Goal: Task Accomplishment & Management: Use online tool/utility

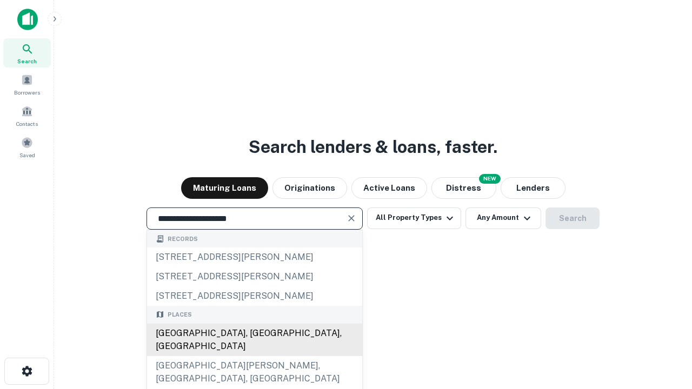
click at [254, 356] on div "[GEOGRAPHIC_DATA], [GEOGRAPHIC_DATA], [GEOGRAPHIC_DATA]" at bounding box center [254, 340] width 215 height 32
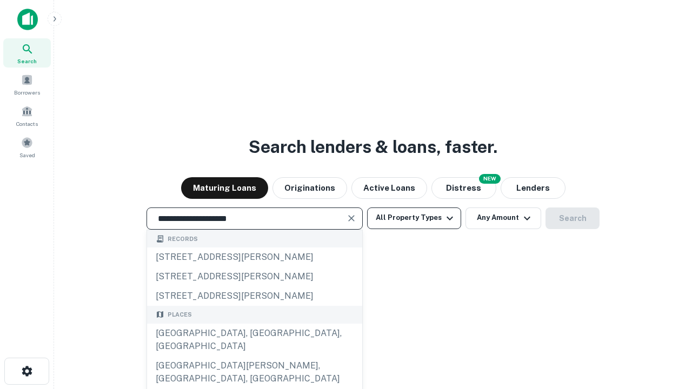
type input "**********"
click at [414, 218] on button "All Property Types" at bounding box center [414, 219] width 94 height 22
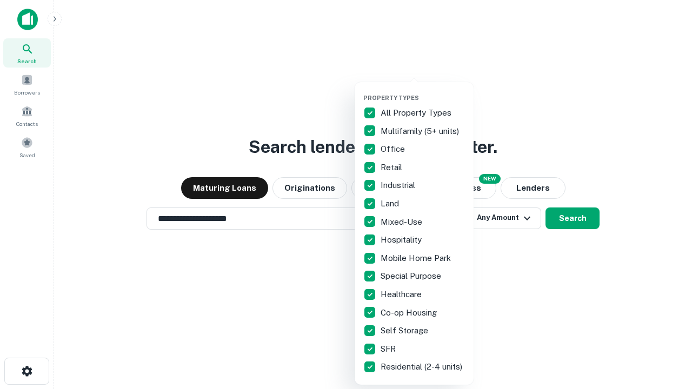
click at [423, 91] on button "button" at bounding box center [422, 91] width 119 height 1
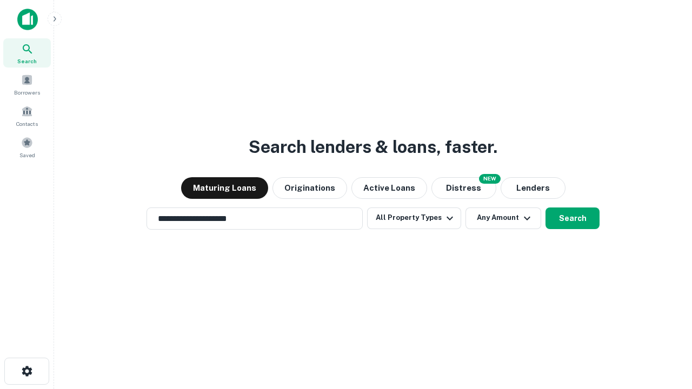
scroll to position [17, 0]
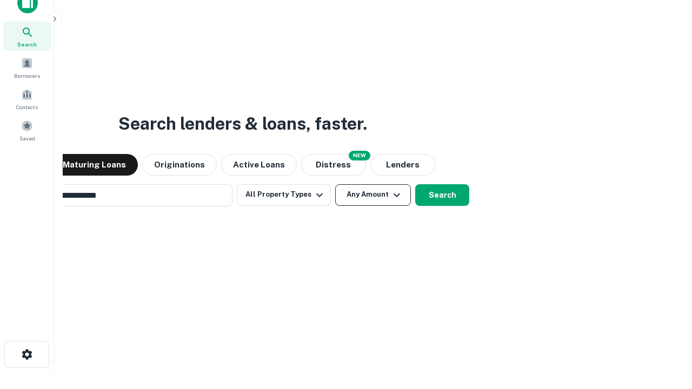
click at [335, 184] on button "Any Amount" at bounding box center [373, 195] width 76 height 22
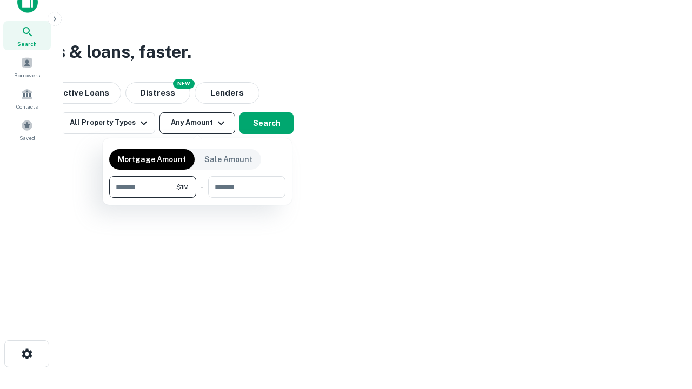
type input "*******"
click at [197, 198] on button "button" at bounding box center [197, 198] width 176 height 1
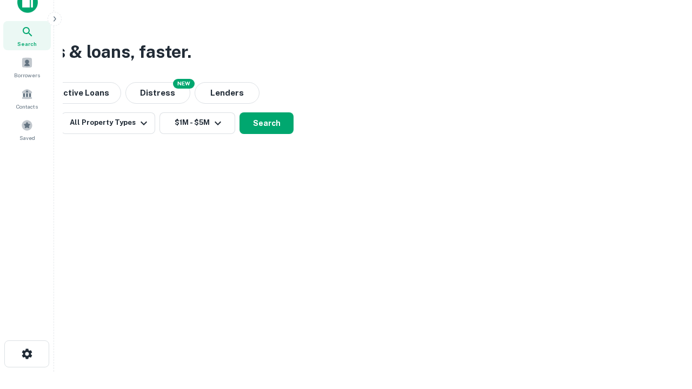
scroll to position [17, 0]
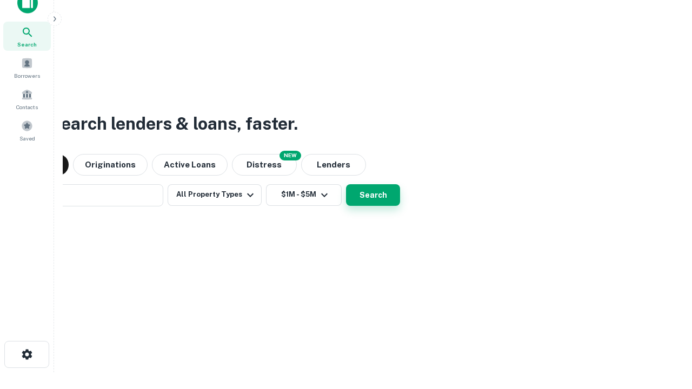
click at [346, 184] on button "Search" at bounding box center [373, 195] width 54 height 22
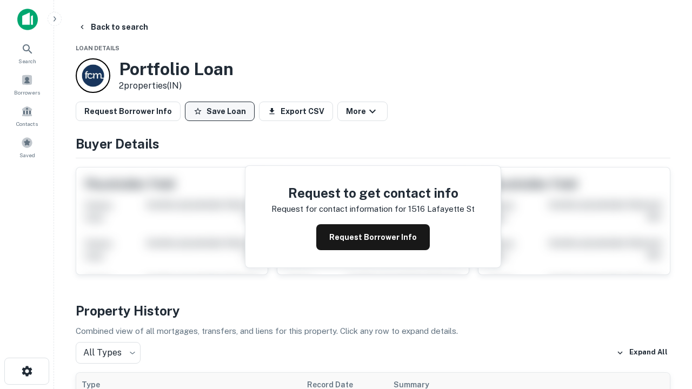
click at [220, 111] on button "Save Loan" at bounding box center [220, 111] width 70 height 19
click at [222, 111] on button "Loan Saved" at bounding box center [222, 111] width 75 height 19
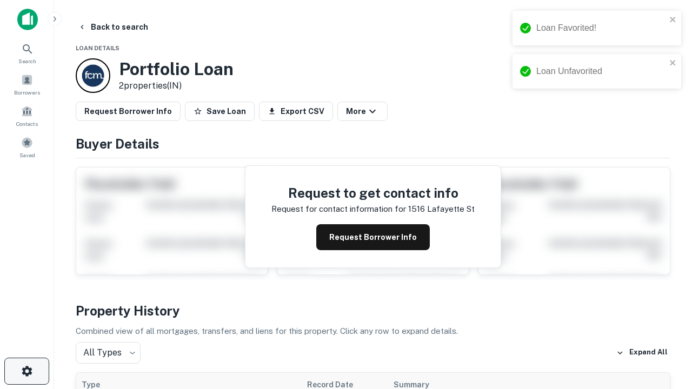
click at [27, 372] on icon "button" at bounding box center [27, 371] width 13 height 13
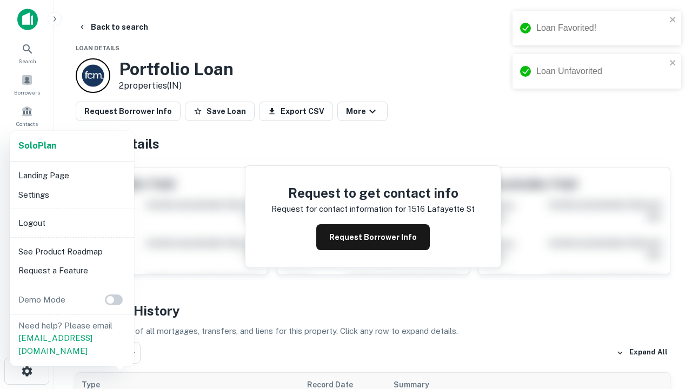
click at [71, 223] on li "Logout" at bounding box center [72, 223] width 116 height 19
